Goal: Information Seeking & Learning: Find contact information

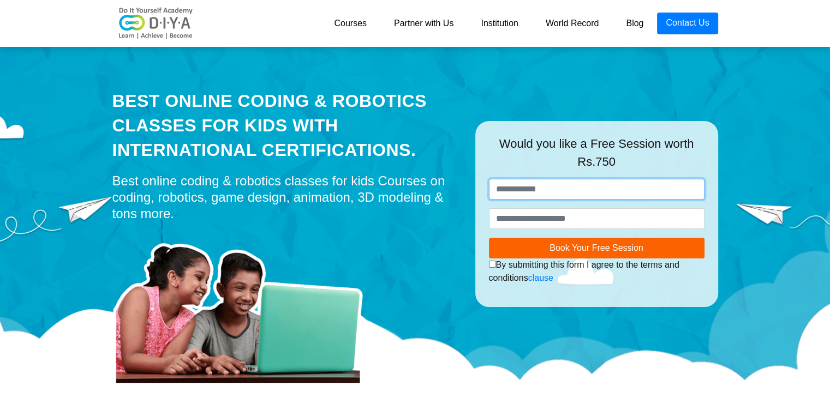
click at [545, 191] on input "text" at bounding box center [597, 189] width 216 height 21
type input "******"
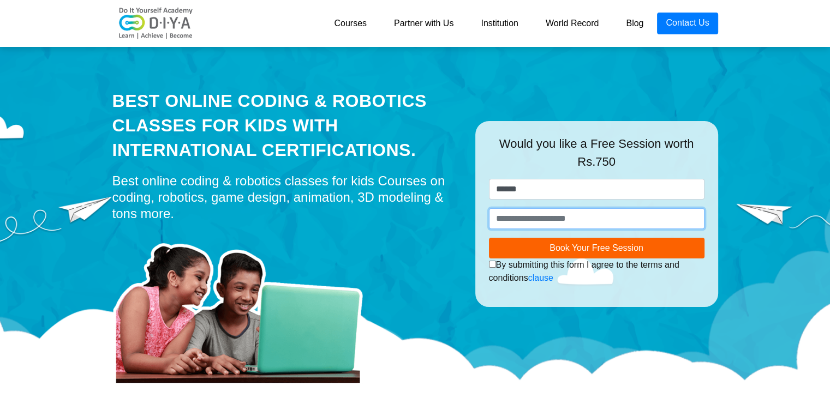
click at [574, 223] on input "number" at bounding box center [597, 218] width 216 height 21
type input "*********"
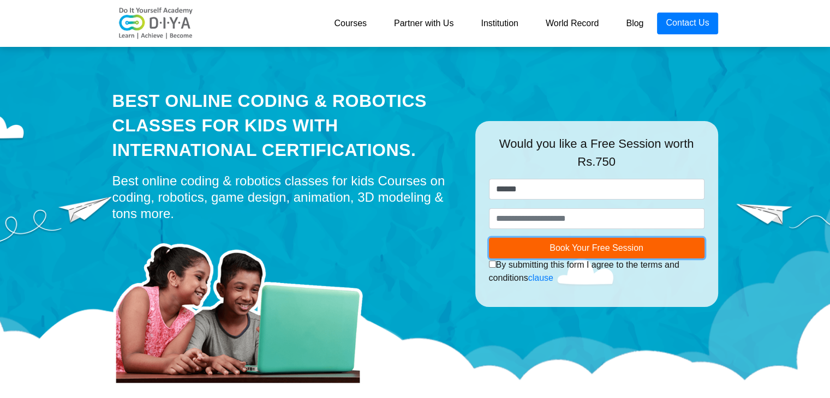
click at [589, 248] on span "Book Your Free Session" at bounding box center [597, 247] width 94 height 9
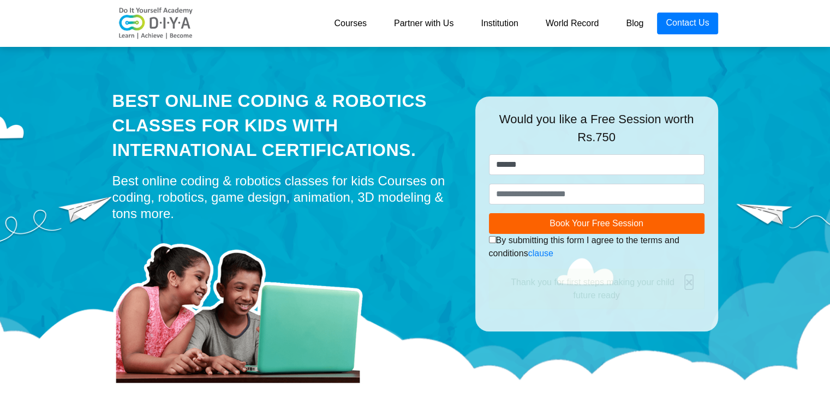
click at [688, 285] on button "×" at bounding box center [689, 282] width 8 height 13
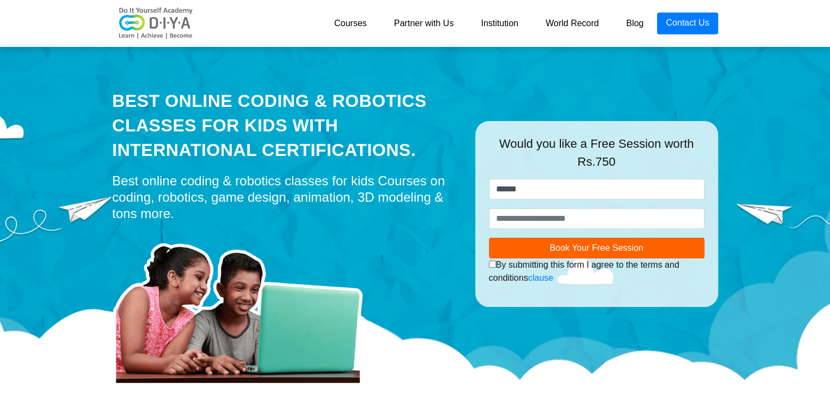
click at [406, 246] on div at bounding box center [285, 307] width 347 height 158
click at [633, 27] on link "Blog" at bounding box center [634, 24] width 45 height 22
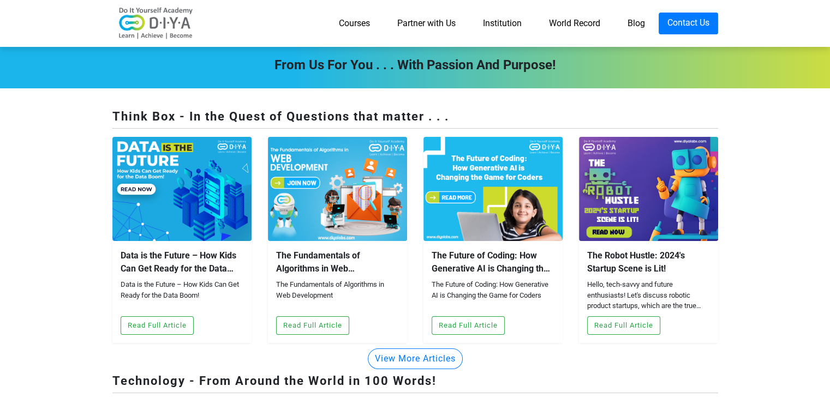
click at [585, 22] on link "World Record" at bounding box center [574, 24] width 79 height 22
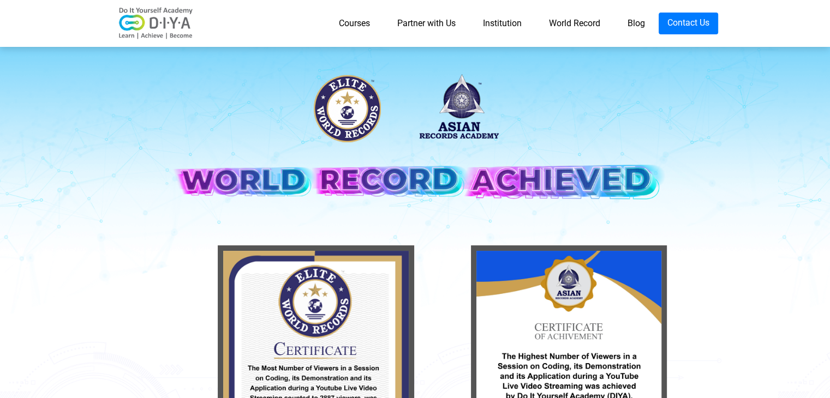
click at [504, 29] on link "Institution" at bounding box center [502, 24] width 66 height 22
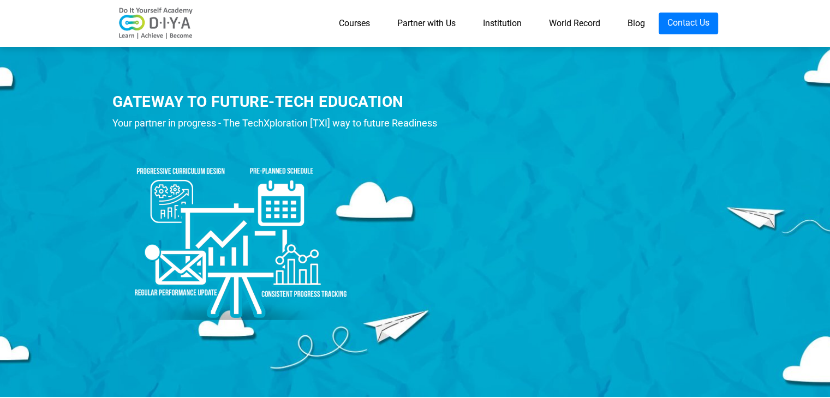
click at [436, 20] on link "Partner with Us" at bounding box center [427, 24] width 86 height 22
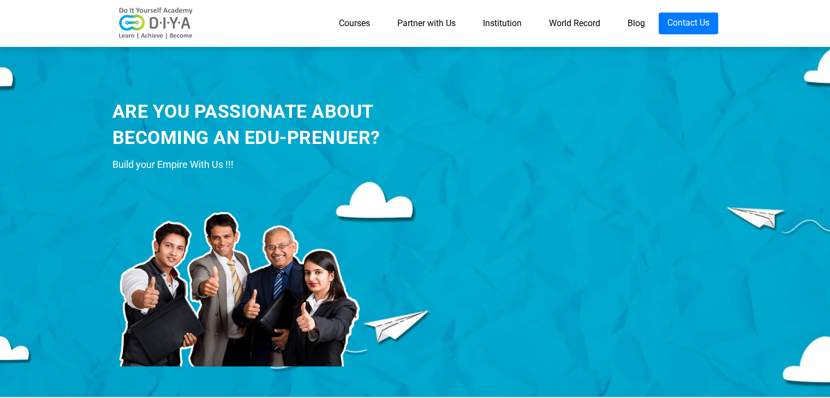
click at [360, 27] on link "Courses" at bounding box center [354, 24] width 58 height 22
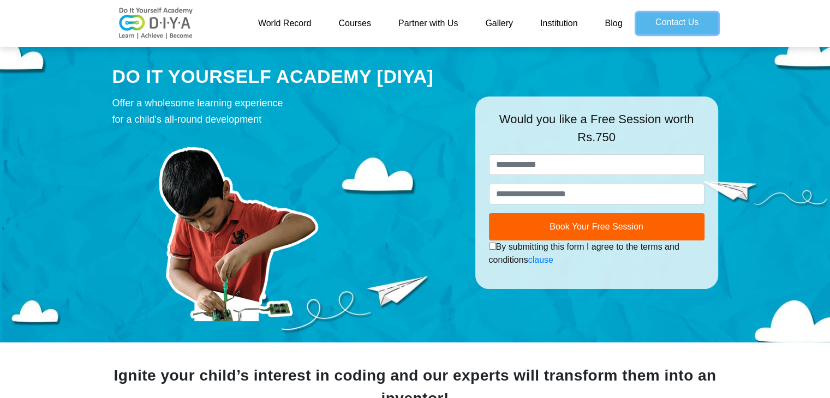
click at [661, 18] on link "Contact Us" at bounding box center [677, 24] width 82 height 22
click at [671, 15] on link "Contact Us" at bounding box center [677, 24] width 82 height 22
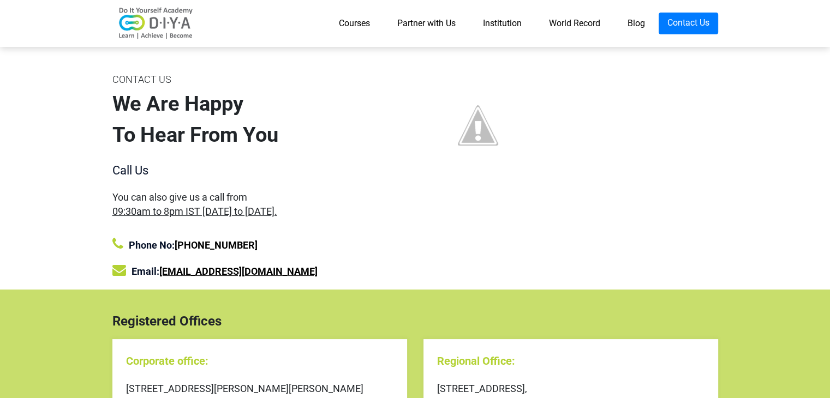
click at [205, 276] on link "[EMAIL_ADDRESS][DOMAIN_NAME]" at bounding box center [238, 271] width 158 height 11
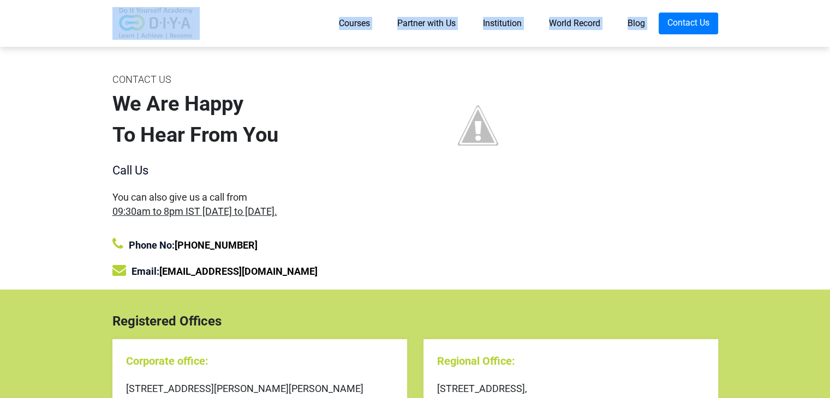
drag, startPoint x: 2, startPoint y: 0, endPoint x: 2, endPoint y: -6, distance: 6.0
